Goal: Task Accomplishment & Management: Complete application form

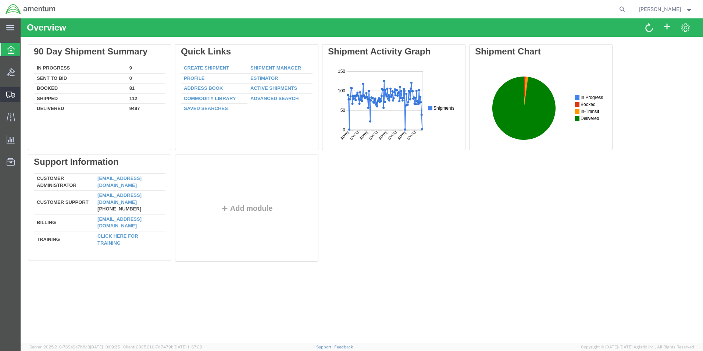
click at [0, 0] on span "Create from Template" at bounding box center [0, 0] width 0 height 0
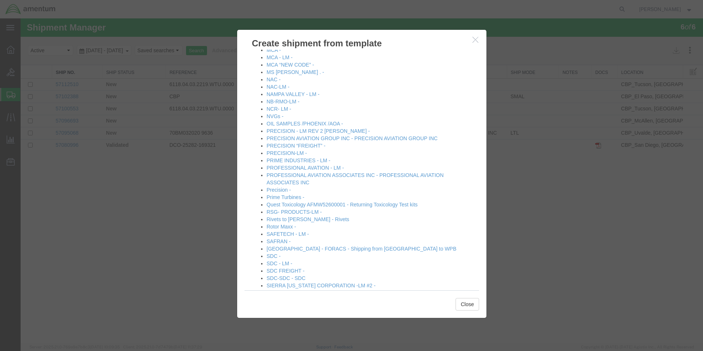
scroll to position [588, 0]
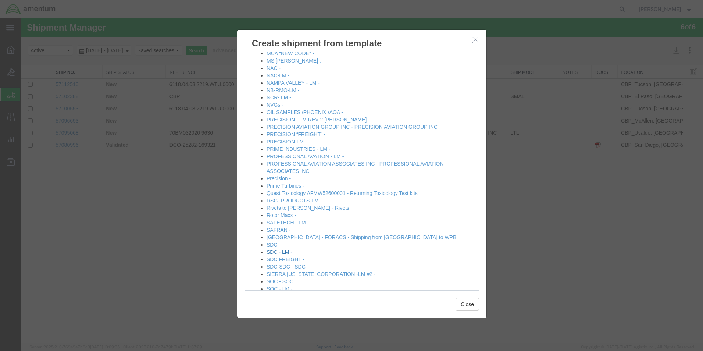
click at [273, 253] on link "SDC - LM -" at bounding box center [280, 252] width 26 height 6
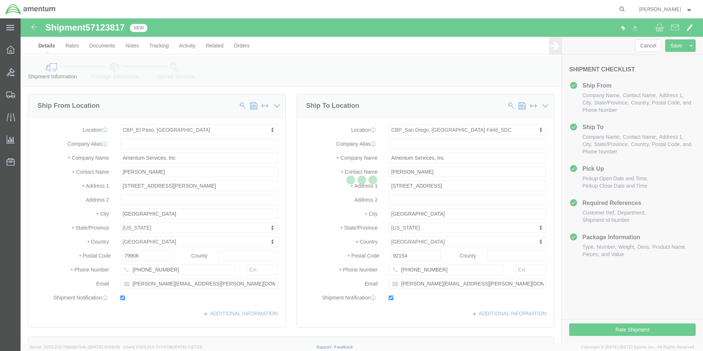
select select "49831"
select select "49947"
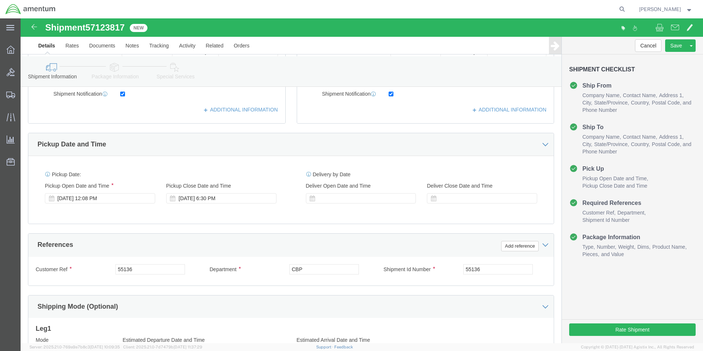
scroll to position [257, 0]
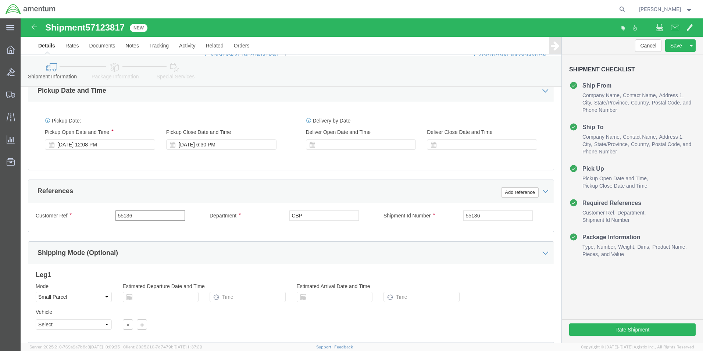
click input "55136"
type input "1031"
click input "55136"
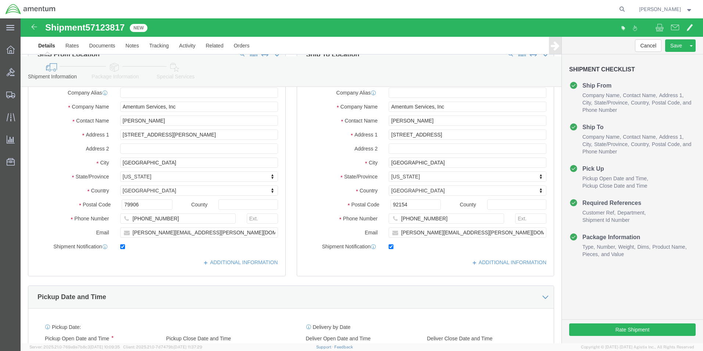
scroll to position [14, 0]
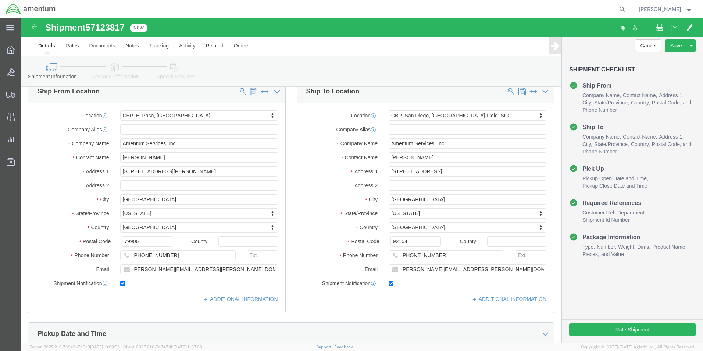
type input "1031"
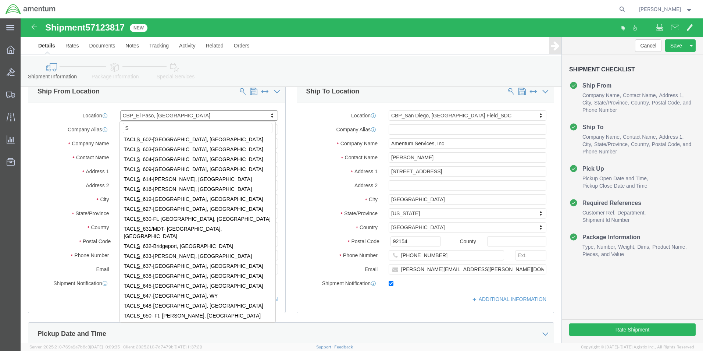
scroll to position [0, 0]
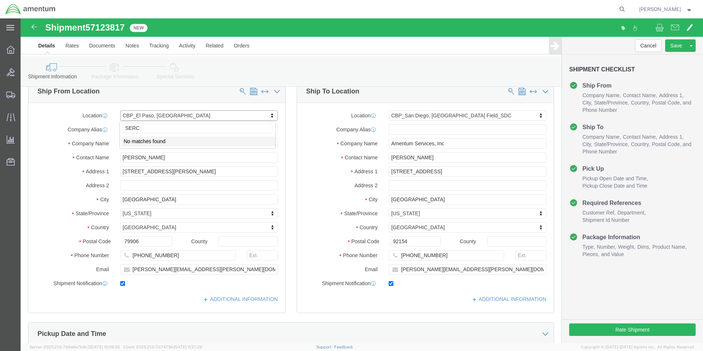
click input "SERC"
type input "S"
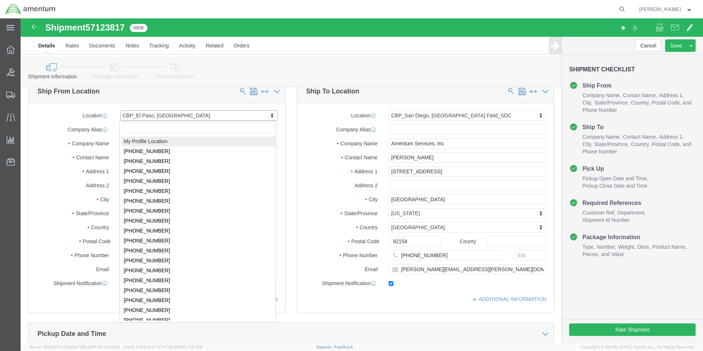
select select "MYPROFILE"
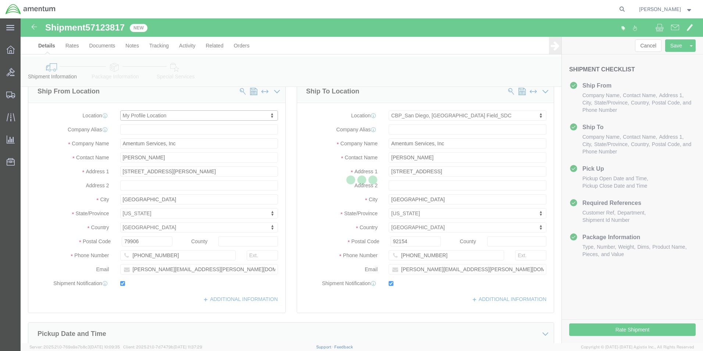
type input "Amentum Services, Inc."
type input "[PERSON_NAME]"
type input "[PHONE_NUMBER]"
type input "[EMAIL_ADDRESS][PERSON_NAME][DOMAIN_NAME]"
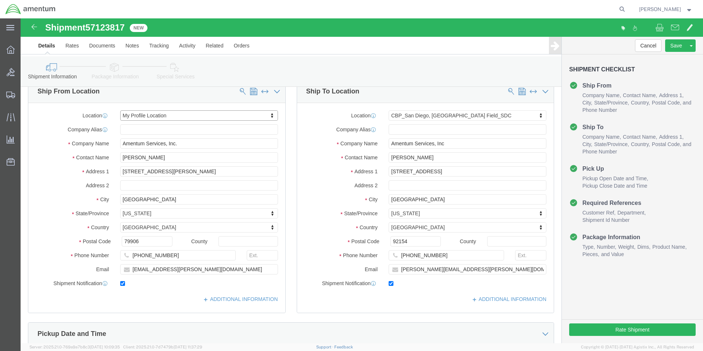
select select "[GEOGRAPHIC_DATA]"
type input "SER"
select select "49917"
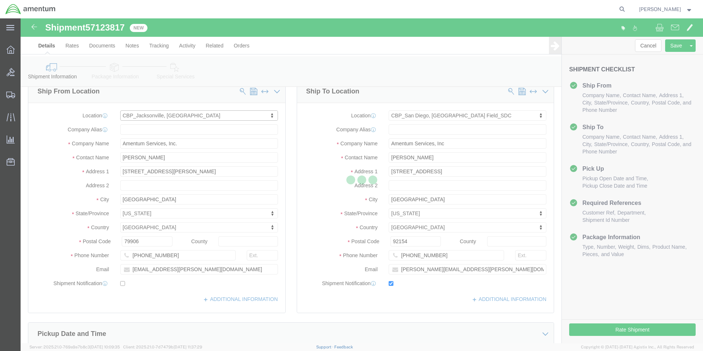
type input "4640 Subchaser Ct"
type input "Bldg 200"
type input "[GEOGRAPHIC_DATA]"
type input "32244"
type input "[PHONE_NUMBER]"
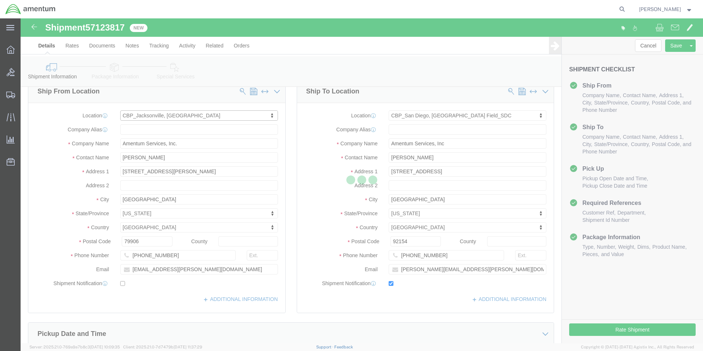
checkbox input "false"
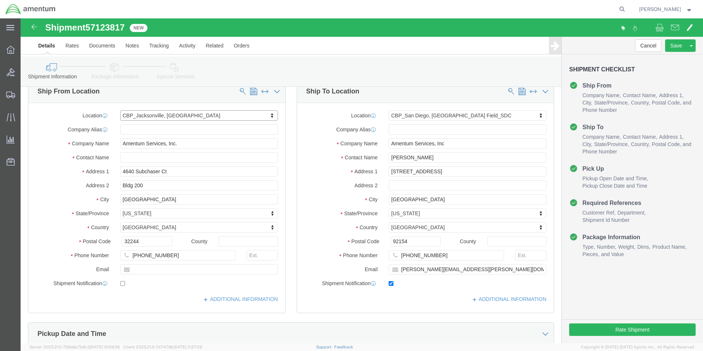
select select "FL"
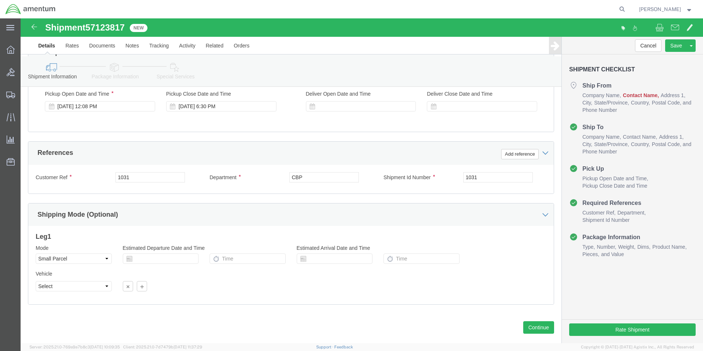
scroll to position [309, 0]
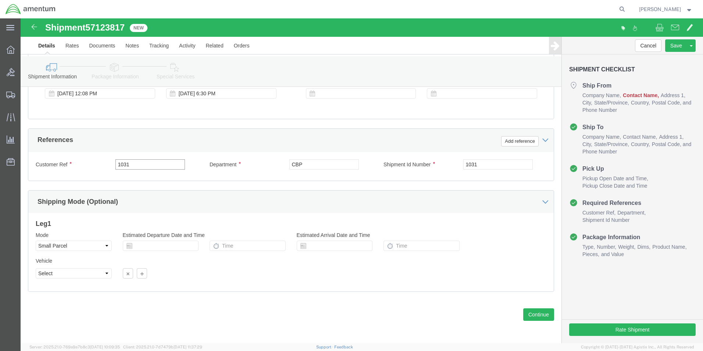
click input "1031"
type input "MOVING MAP"
click input "1031"
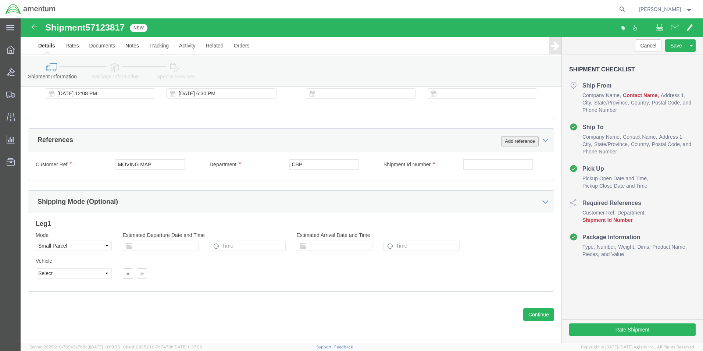
click button "Add reference"
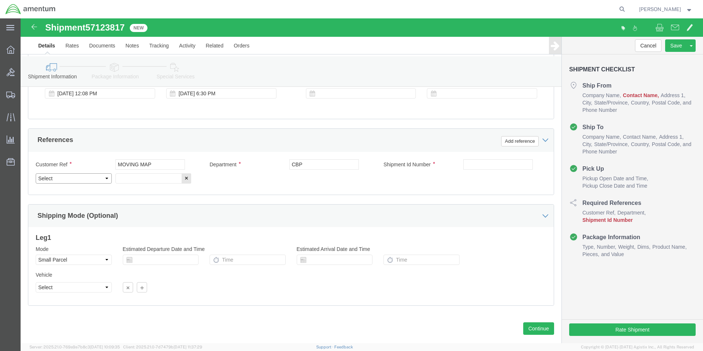
click select "Select Account Type Activity ID Airline Appointment Number ASN Batch Request # …"
select select "PROJNUM"
click select "Select Account Type Activity ID Airline Appointment Number ASN Batch Request # …"
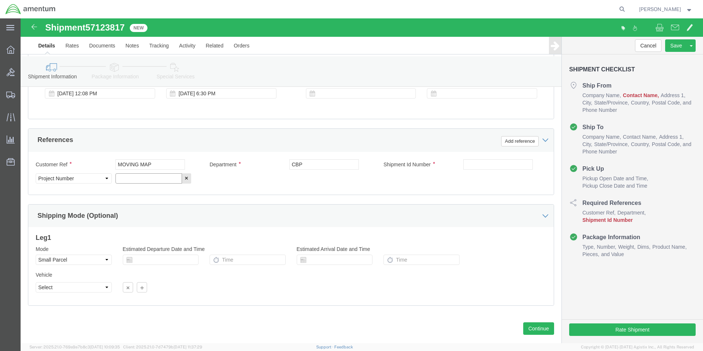
click input "text"
type input "6118.03.03.2219.000.SER.0000"
click input "text"
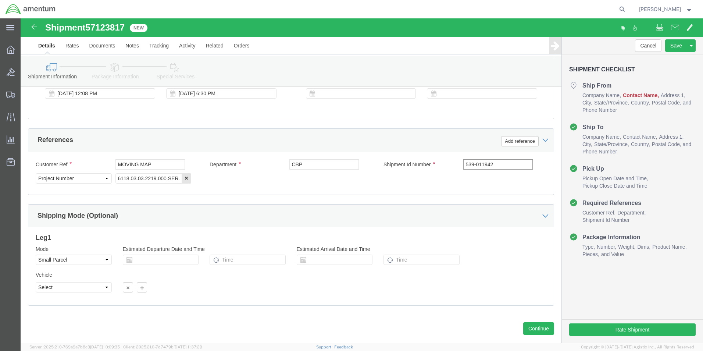
type input "539-011942"
click div "Shipping Mode (Optional)"
click button "Continue"
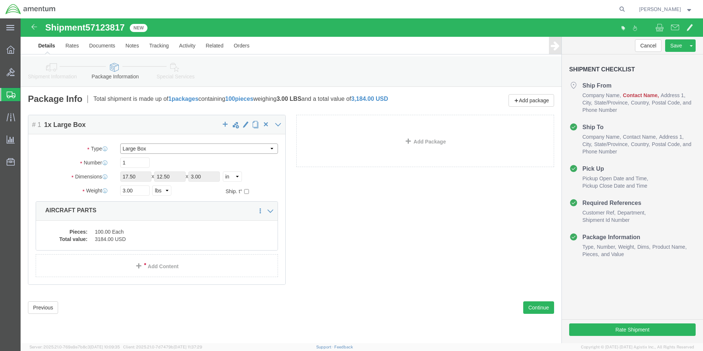
drag, startPoint x: 170, startPoint y: 130, endPoint x: 172, endPoint y: 134, distance: 4.0
click select "Select Bale(s) Basket(s) Bolt(s) Bottle(s) Buckets Bulk Bundle(s) Can(s) Cardbo…"
select select "YRPK"
click select "Select Bale(s) Basket(s) Bolt(s) Bottle(s) Buckets Bulk Bundle(s) Can(s) Cardbo…"
click input "17.50"
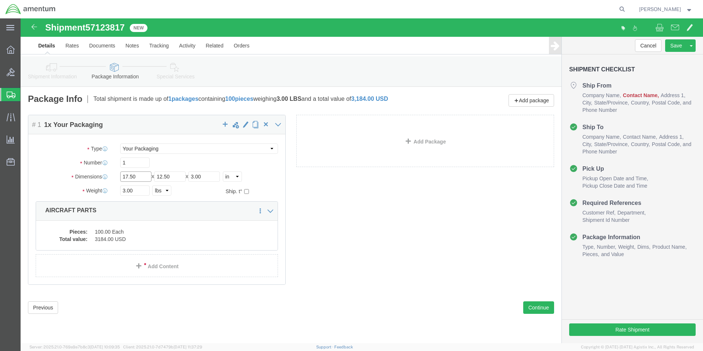
click input "17.50"
click input "3.00"
click input "text"
type input "12"
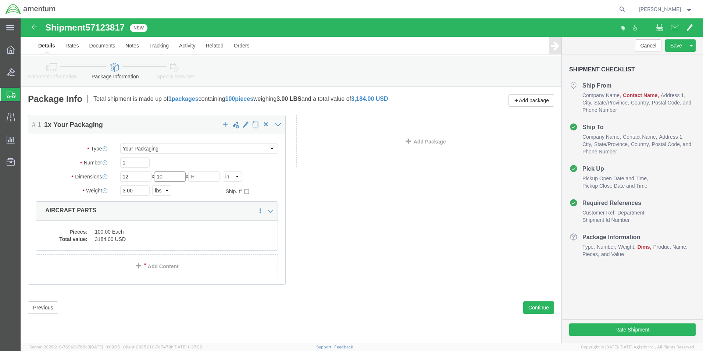
type input "10"
type input "8"
type input "15.00"
click dd "3184.00 USD"
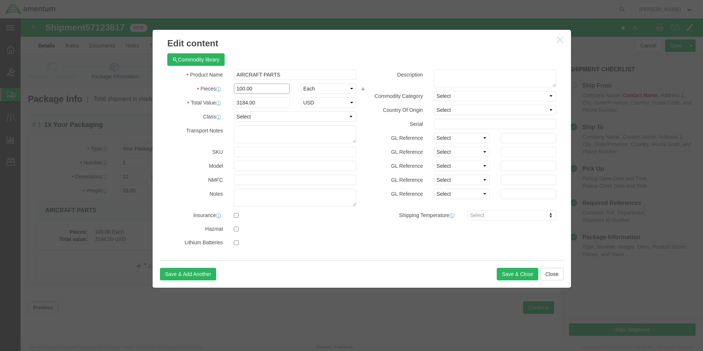
click input "100.00"
type input "1.00"
click input "31.84"
type input "3"
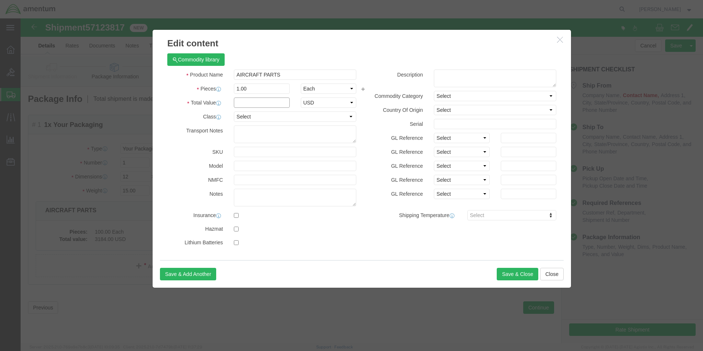
type input "5"
type input "10,000.00"
click div
click button "Save & Close"
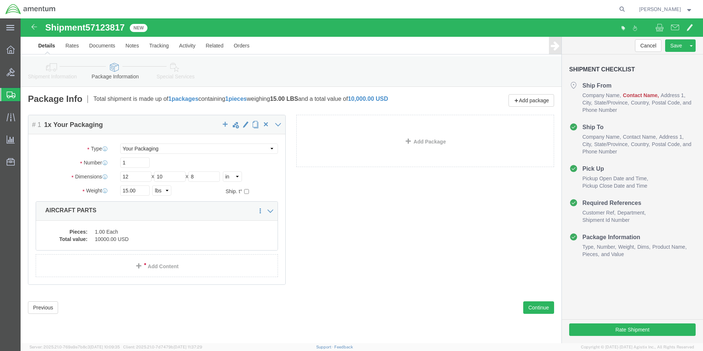
click dd "1.00 Each"
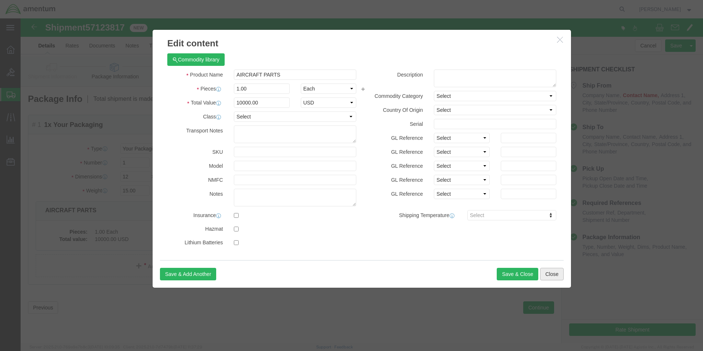
click button "Close"
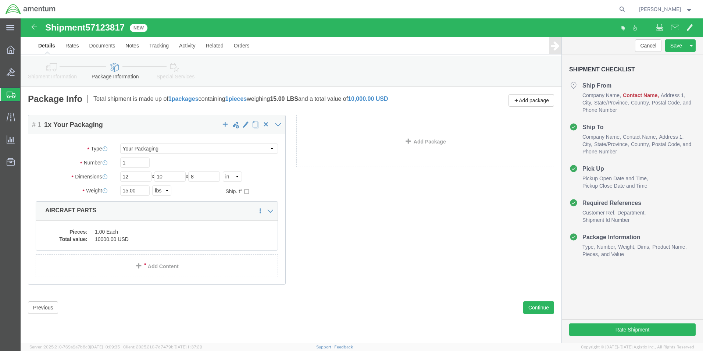
click icon
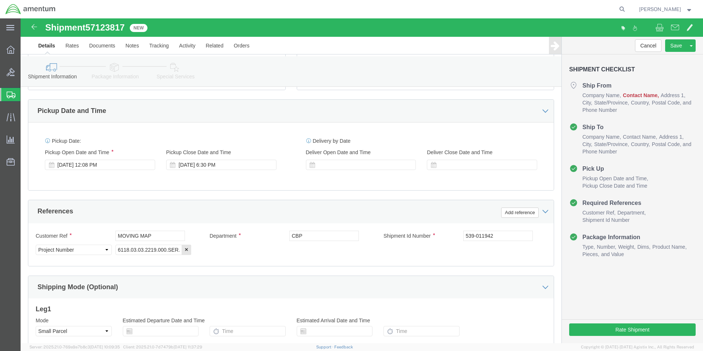
scroll to position [323, 0]
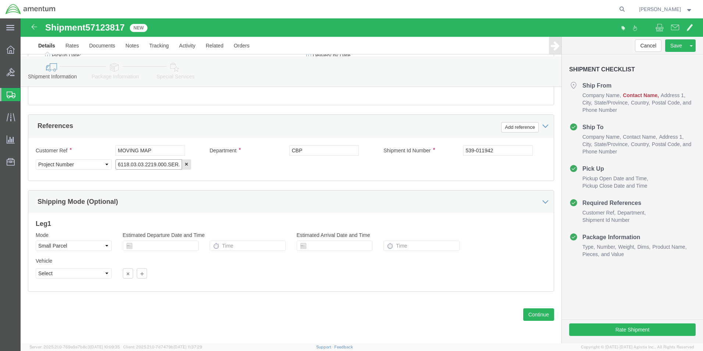
drag, startPoint x: 114, startPoint y: 146, endPoint x: 140, endPoint y: 149, distance: 26.3
click input "6118.03.03.2219.000.SER.0000"
type input "6118.04.03.2219.000.SER.0000"
click div "Shipping Mode (Optional)"
drag, startPoint x: 513, startPoint y: 295, endPoint x: 503, endPoint y: 286, distance: 12.8
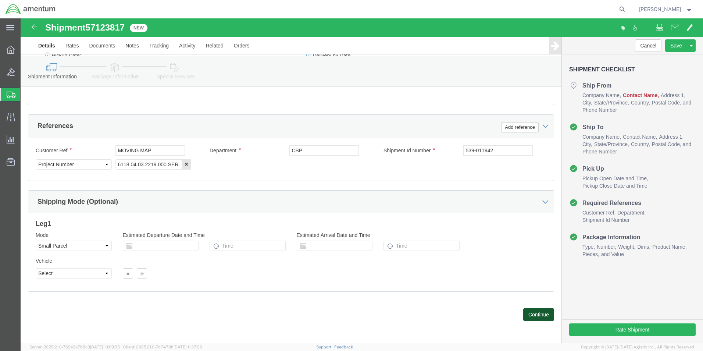
click button "Continue"
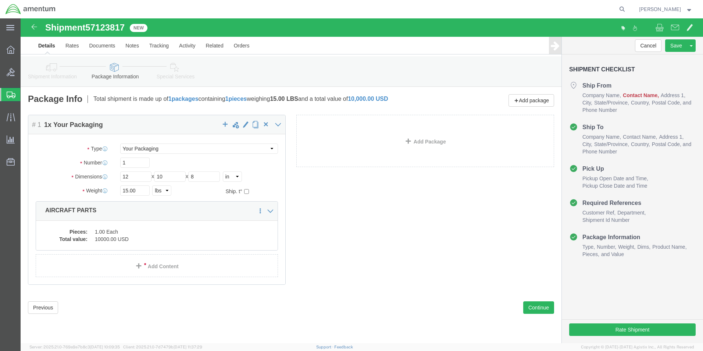
click div "Package Content # 1 1 x Your Packaging Package Type Select Bale(s) Basket(s) Bo…"
click button "Continue"
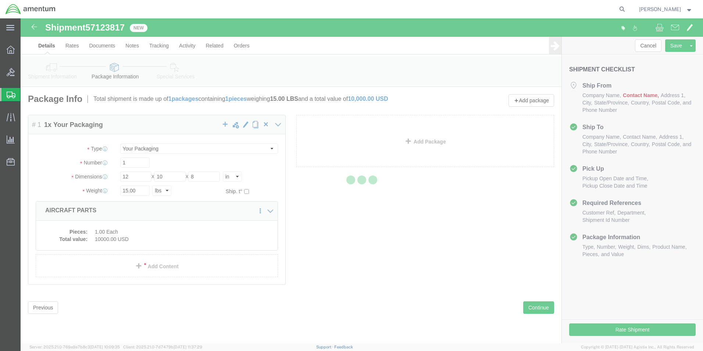
select select
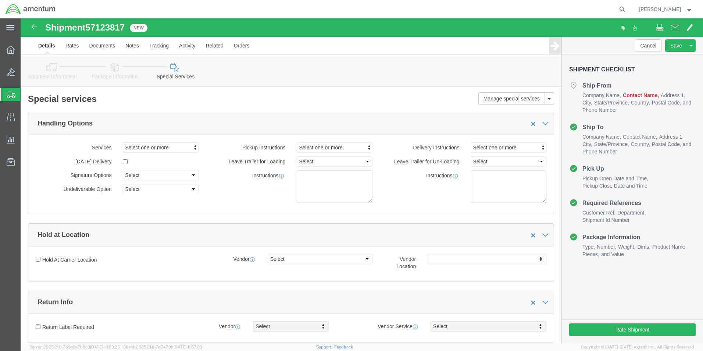
select select "COSTCENTER"
select select "DEPARTMENT"
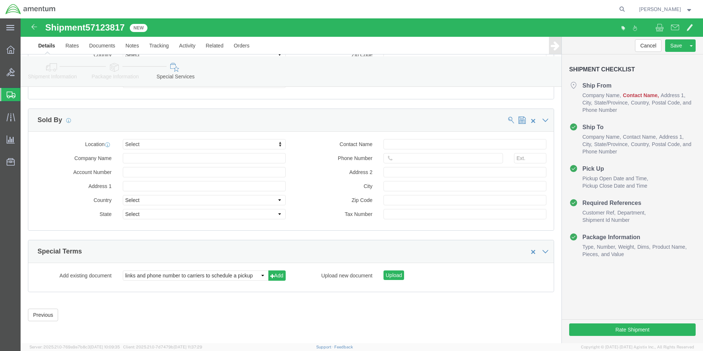
scroll to position [692, 0]
click button "Rate Shipment"
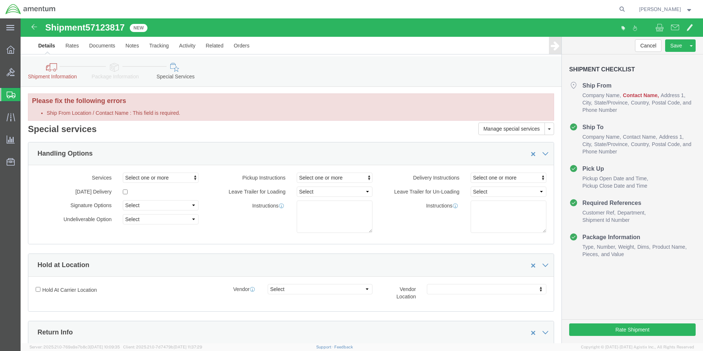
scroll to position [0, 0]
drag, startPoint x: 33, startPoint y: 51, endPoint x: 54, endPoint y: 64, distance: 24.3
click icon
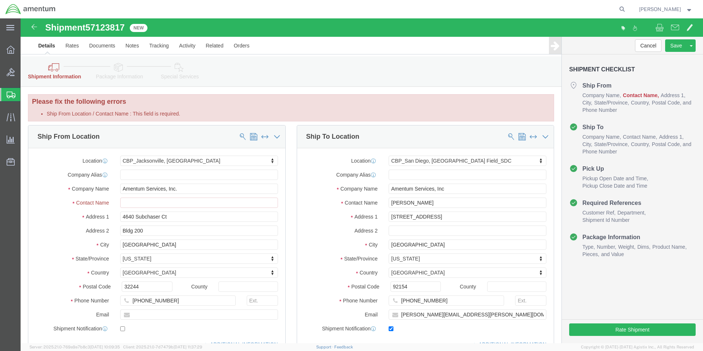
scroll to position [37, 0]
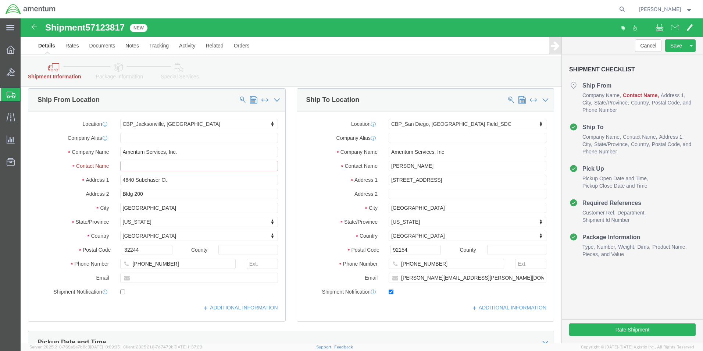
click input "Ship From Location / Contact Name : This field is required."
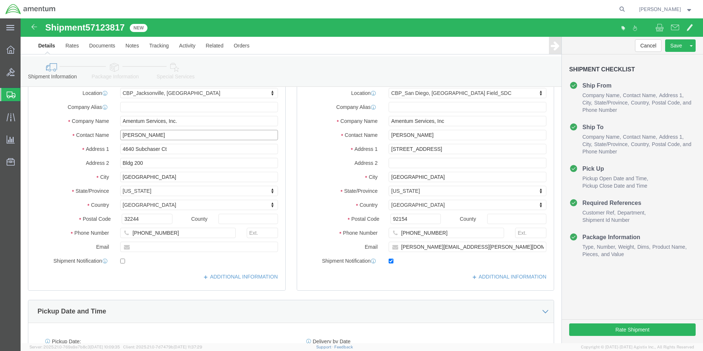
type input "[PERSON_NAME]"
click div "Ship To Location Location [GEOGRAPHIC_DATA], [GEOGRAPHIC_DATA] Field_SDC My Pro…"
click button "Rate Shipment"
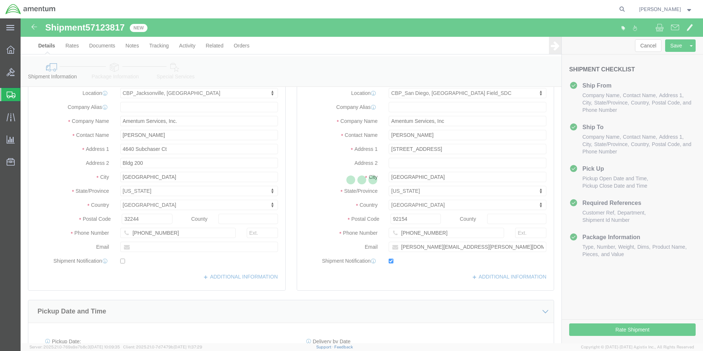
scroll to position [18, 0]
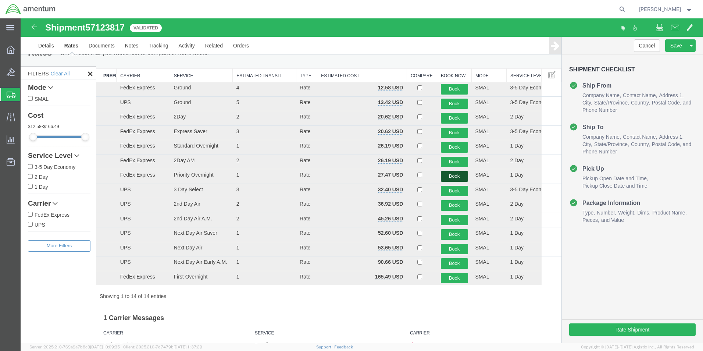
click at [451, 176] on button "Book" at bounding box center [454, 176] width 27 height 11
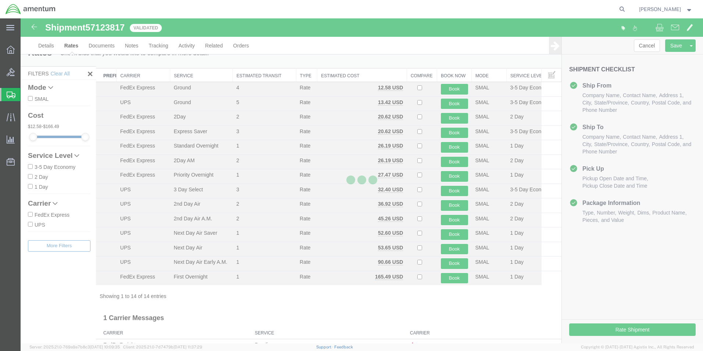
scroll to position [0, 0]
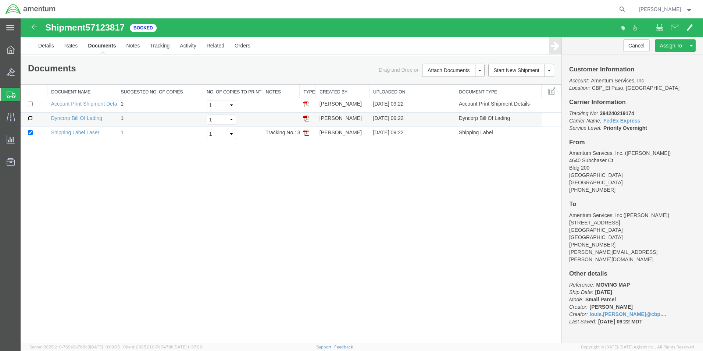
click at [31, 119] on input "checkbox" at bounding box center [30, 118] width 5 height 5
checkbox input "true"
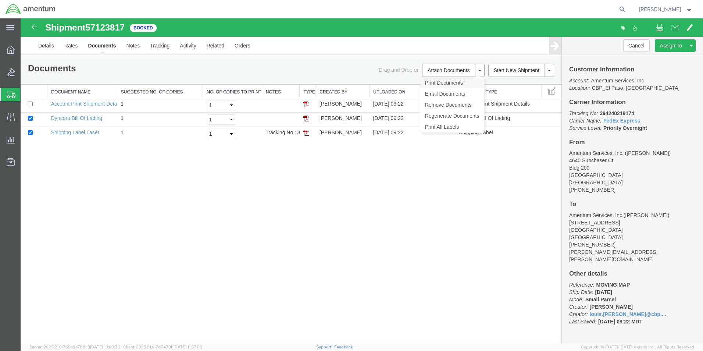
click at [456, 83] on link "Print Documents" at bounding box center [452, 82] width 64 height 11
